Goal: Information Seeking & Learning: Learn about a topic

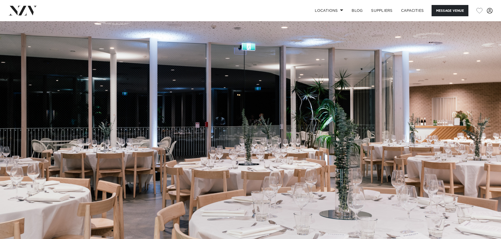
click at [474, 147] on img at bounding box center [250, 138] width 501 height 235
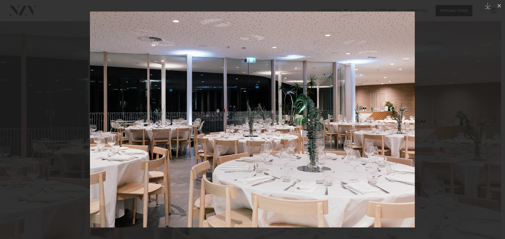
click at [438, 114] on div at bounding box center [252, 119] width 505 height 239
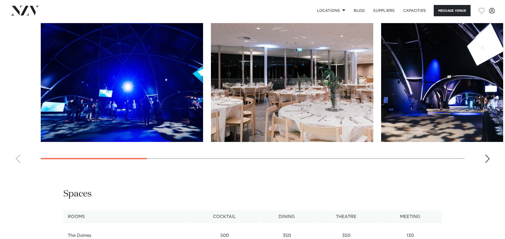
scroll to position [569, 0]
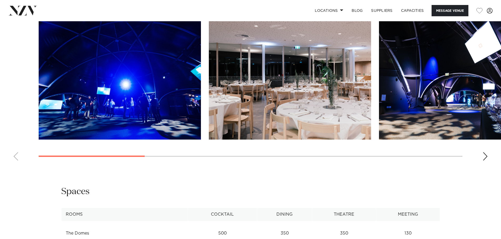
click at [486, 158] on div "Next slide" at bounding box center [484, 156] width 5 height 8
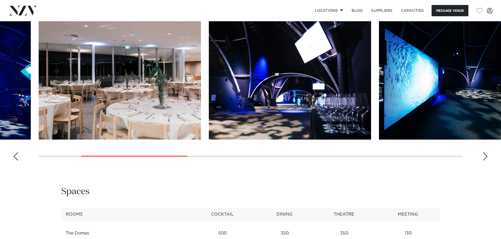
click at [486, 158] on div "Next slide" at bounding box center [484, 156] width 5 height 8
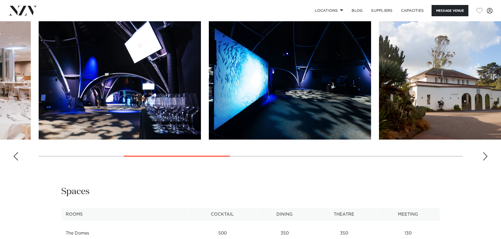
click at [486, 158] on div "Next slide" at bounding box center [484, 156] width 5 height 8
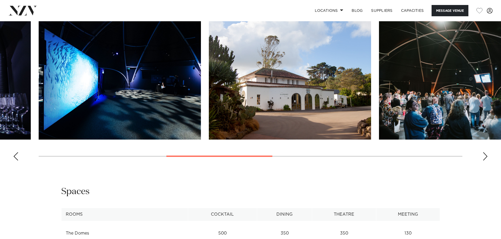
click at [486, 158] on div "Next slide" at bounding box center [484, 156] width 5 height 8
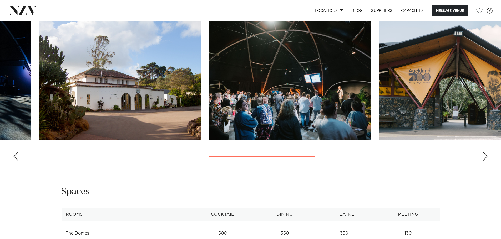
click at [486, 158] on div "Next slide" at bounding box center [484, 156] width 5 height 8
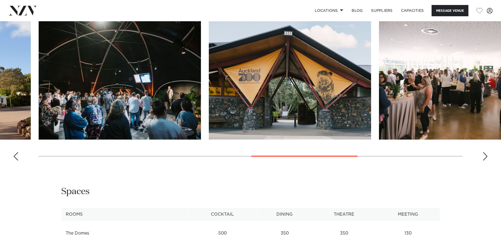
click at [316, 100] on img "7 / 10" at bounding box center [290, 80] width 162 height 119
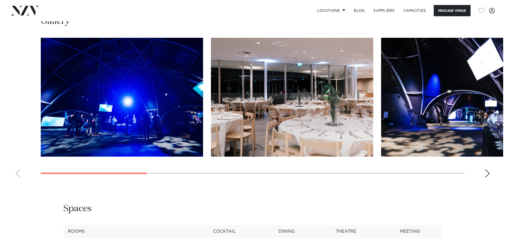
scroll to position [569, 0]
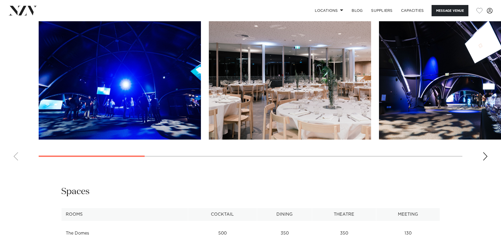
click at [481, 156] on swiper-container at bounding box center [250, 93] width 501 height 144
click at [484, 157] on div "Next slide" at bounding box center [484, 156] width 5 height 8
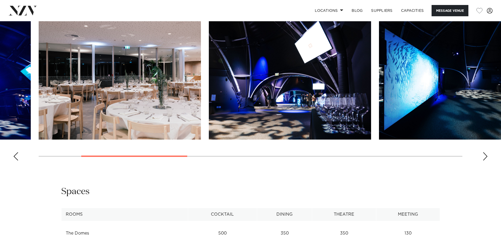
click at [484, 157] on div "Next slide" at bounding box center [484, 156] width 5 height 8
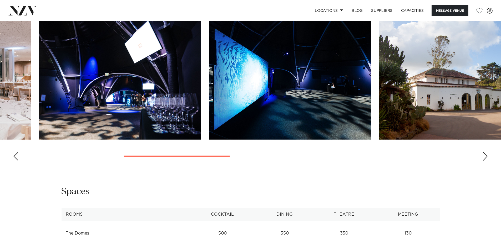
click at [484, 157] on div "Next slide" at bounding box center [484, 156] width 5 height 8
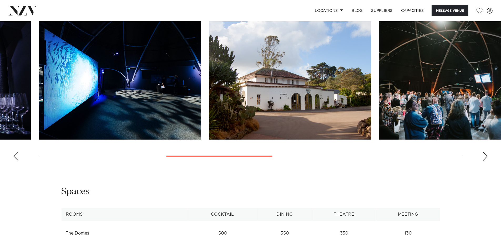
click at [484, 157] on div "Next slide" at bounding box center [484, 156] width 5 height 8
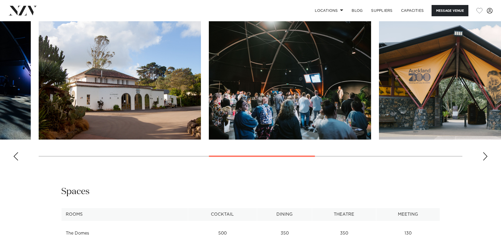
click at [484, 157] on div "Next slide" at bounding box center [484, 156] width 5 height 8
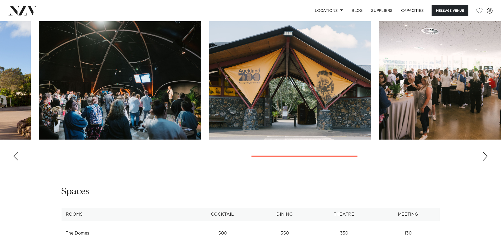
click at [283, 60] on img "7 / 10" at bounding box center [290, 80] width 162 height 119
